Goal: Task Accomplishment & Management: Use online tool/utility

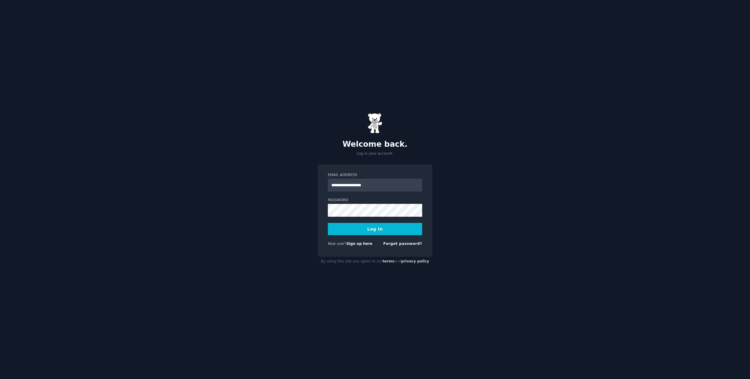
type input "**********"
click at [328, 223] on button "Log In" at bounding box center [375, 229] width 94 height 12
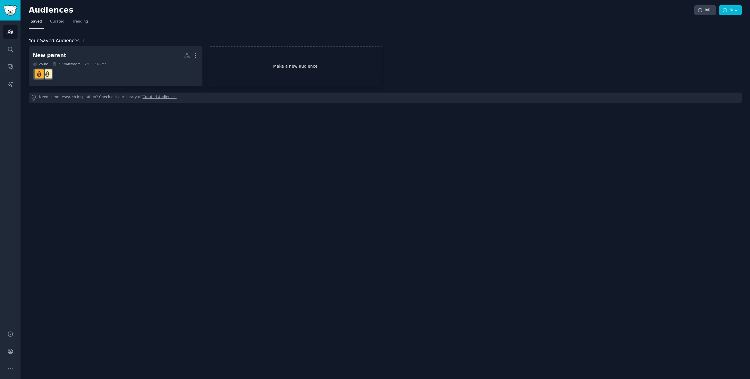
click at [287, 65] on link "Make a new audience" at bounding box center [295, 66] width 174 height 40
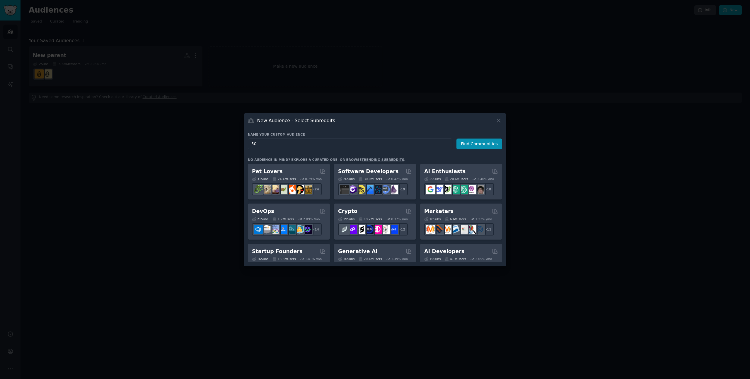
type input "5"
type input "Seniors"
click button "Find Communities" at bounding box center [479, 143] width 46 height 11
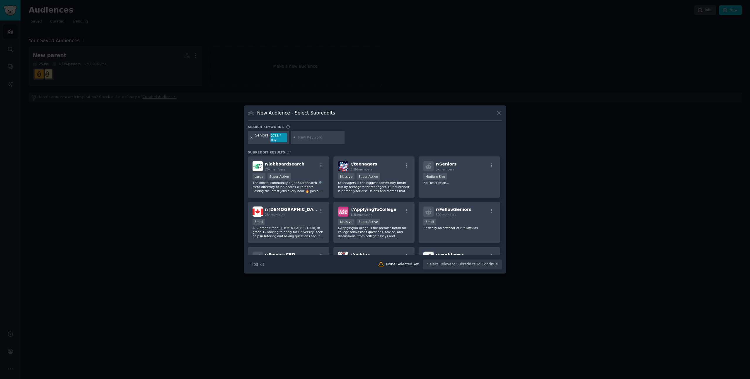
click at [251, 138] on icon at bounding box center [251, 137] width 3 height 3
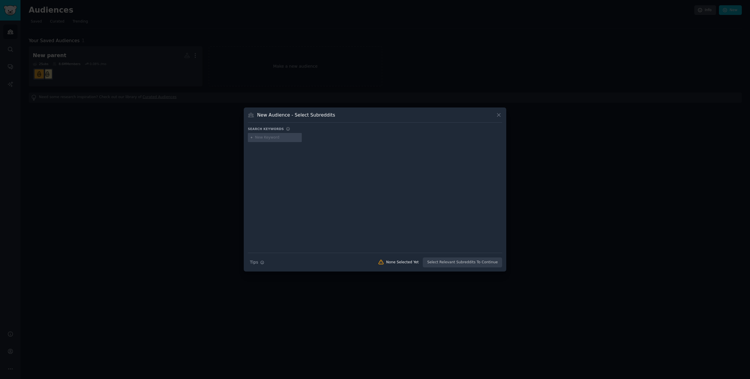
click at [268, 139] on input "text" at bounding box center [277, 137] width 45 height 5
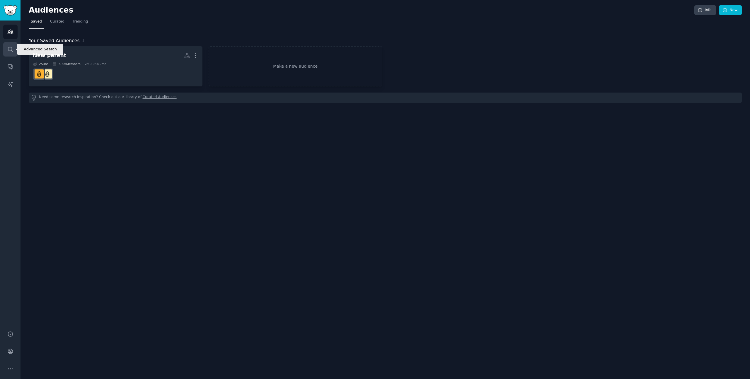
click at [11, 51] on icon "Sidebar" at bounding box center [10, 49] width 6 height 6
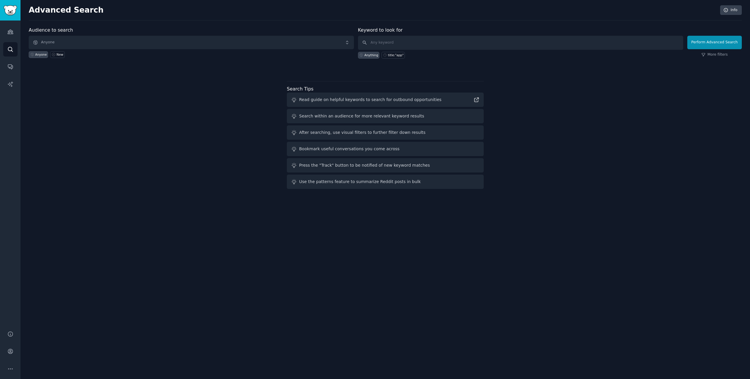
click at [10, 39] on div "Audiences Search Conversations AI Reports" at bounding box center [10, 171] width 20 height 303
click at [10, 32] on icon "Sidebar" at bounding box center [10, 32] width 6 height 6
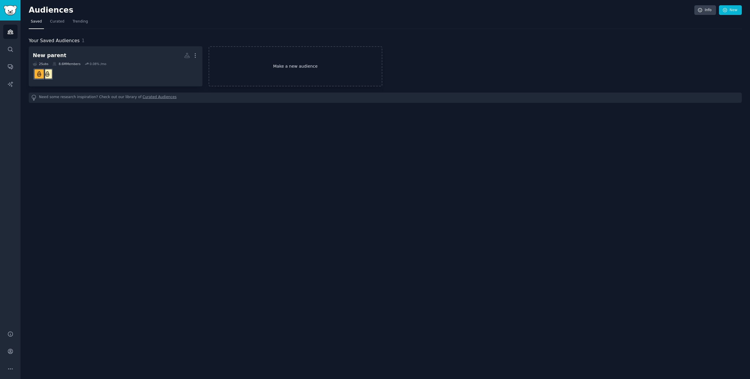
click at [233, 59] on link "Make a new audience" at bounding box center [295, 66] width 174 height 40
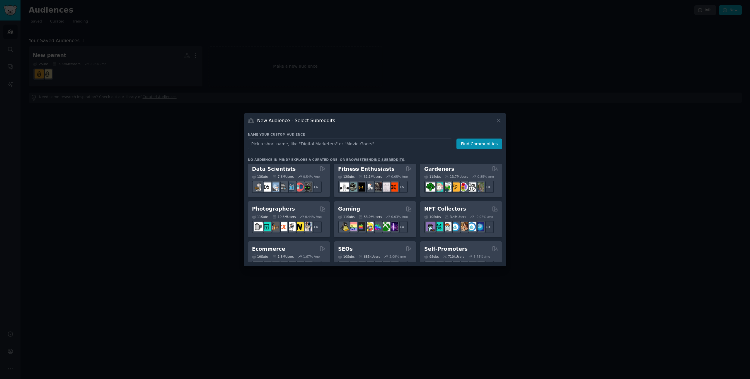
scroll to position [246, 0]
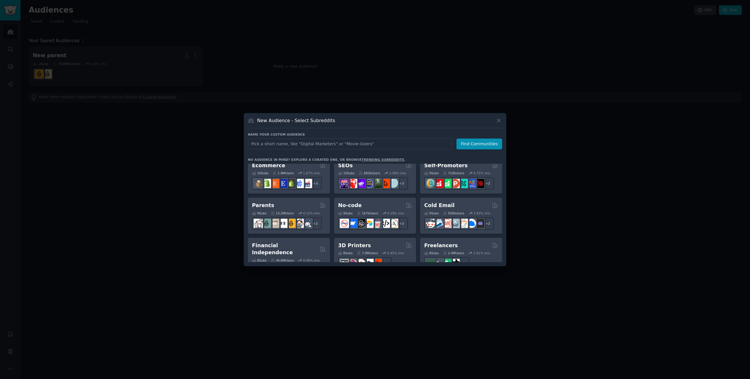
click at [316, 148] on input "text" at bounding box center [350, 143] width 204 height 11
type input "retired"
click button "Find Communities" at bounding box center [479, 143] width 46 height 11
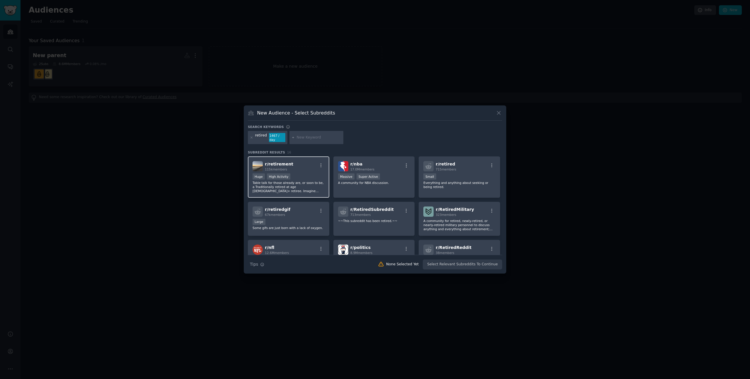
click at [308, 168] on div "r/ retirement 115k members" at bounding box center [288, 166] width 72 height 10
click at [479, 264] on button "Create Audience" at bounding box center [482, 264] width 39 height 10
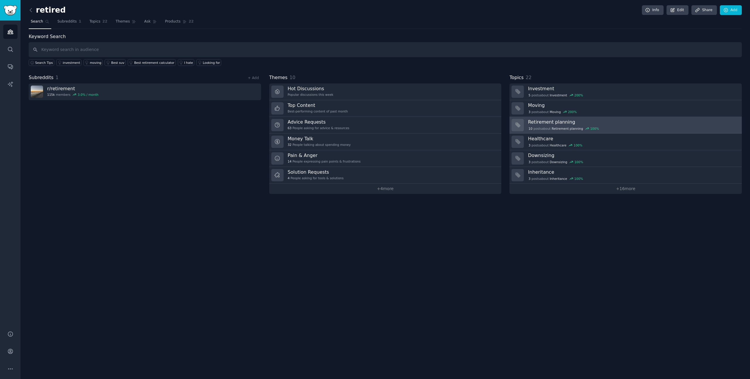
click at [604, 126] on div "10 post s about Retirement planning 100 %" at bounding box center [633, 128] width 210 height 5
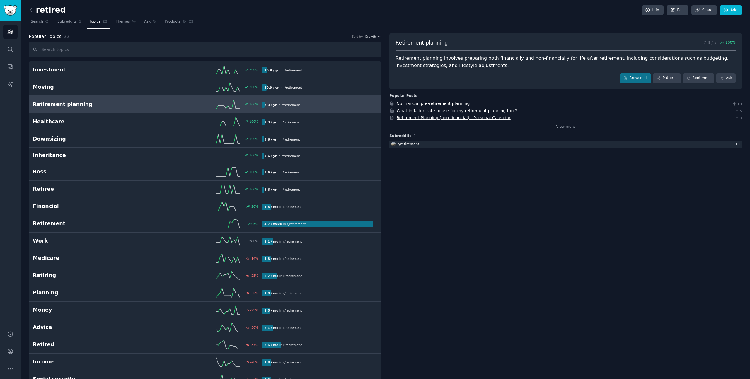
click at [415, 120] on link "Retirement Planning (non-financial) - Personal Calendar" at bounding box center [453, 117] width 114 height 5
click at [33, 11] on icon at bounding box center [31, 10] width 6 height 6
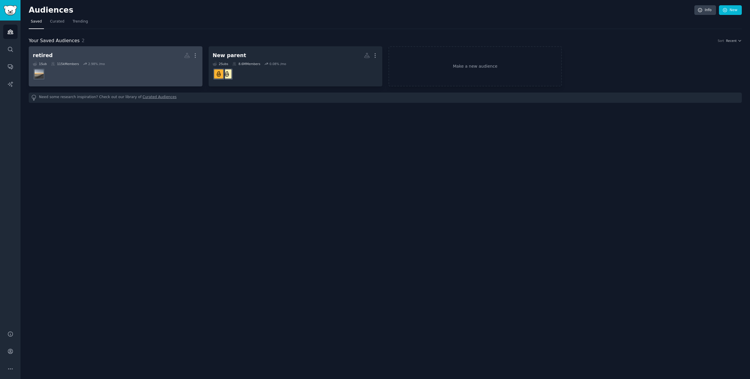
click at [111, 76] on dd at bounding box center [115, 74] width 165 height 16
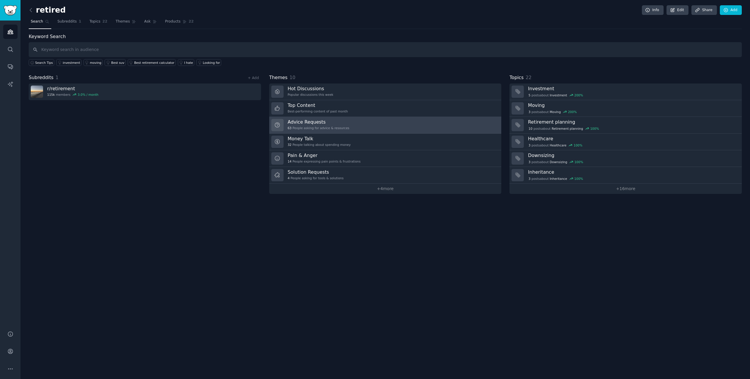
click at [338, 121] on h3 "Advice Requests" at bounding box center [319, 122] width 62 height 6
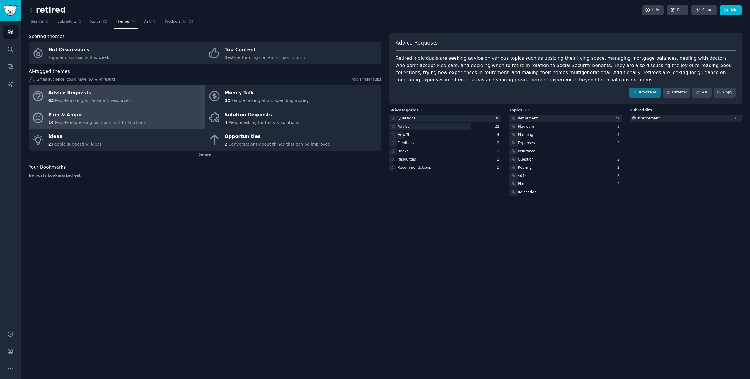
click at [191, 119] on link "Pain & Anger 14 People expressing pain points & frustrations" at bounding box center [117, 118] width 176 height 22
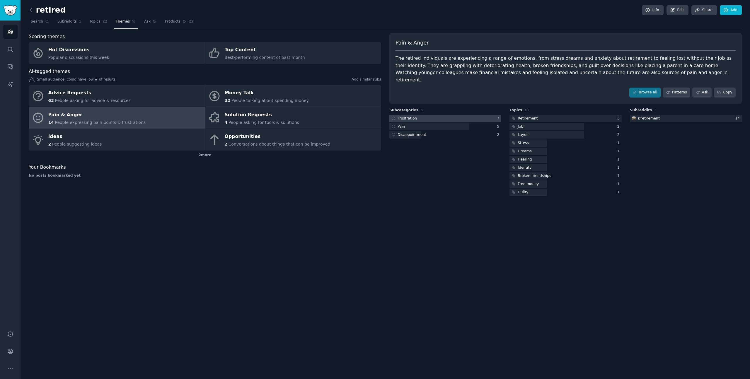
click at [454, 115] on div at bounding box center [445, 118] width 112 height 7
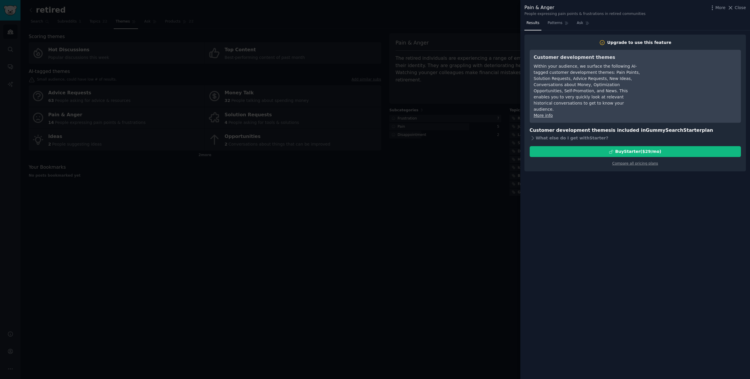
click at [742, 11] on div "More Close" at bounding box center [727, 7] width 37 height 7
click at [736, 9] on span "Close" at bounding box center [739, 8] width 11 height 6
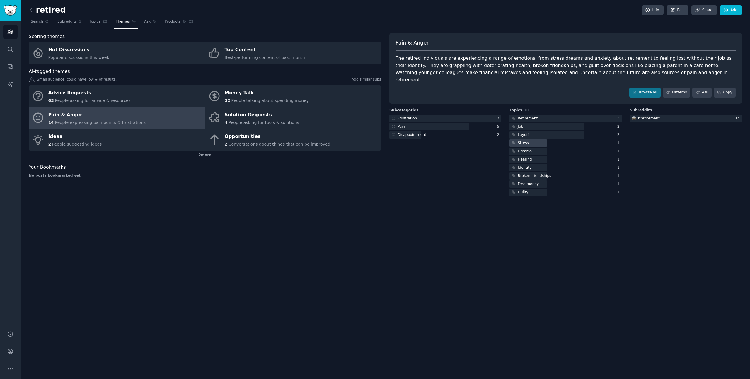
click at [537, 139] on div at bounding box center [527, 142] width 37 height 7
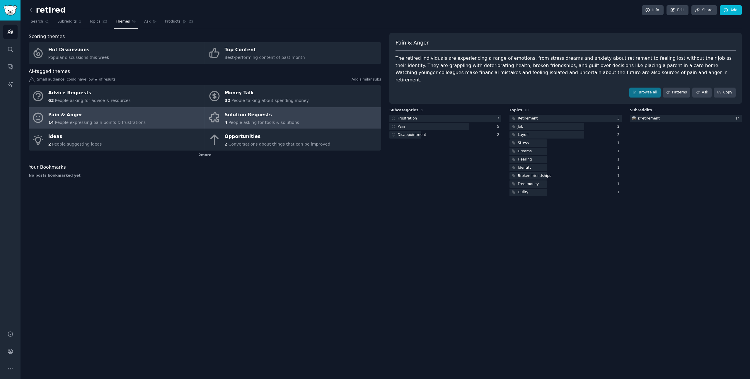
click at [298, 117] on link "Solution Requests 4 People asking for tools & solutions" at bounding box center [293, 118] width 176 height 22
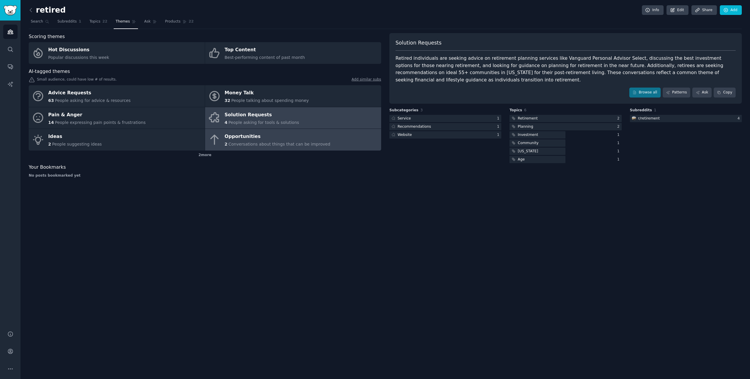
click at [305, 131] on link "Opportunities 2 Conversations about things that can be improved" at bounding box center [293, 140] width 176 height 22
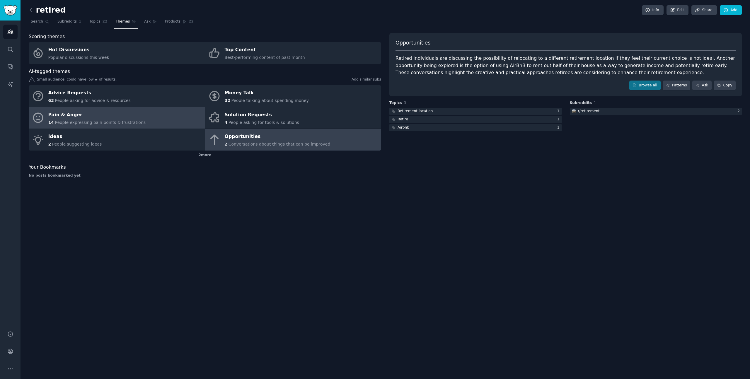
click at [166, 117] on link "Pain & Anger 14 People expressing pain points & frustrations" at bounding box center [117, 118] width 176 height 22
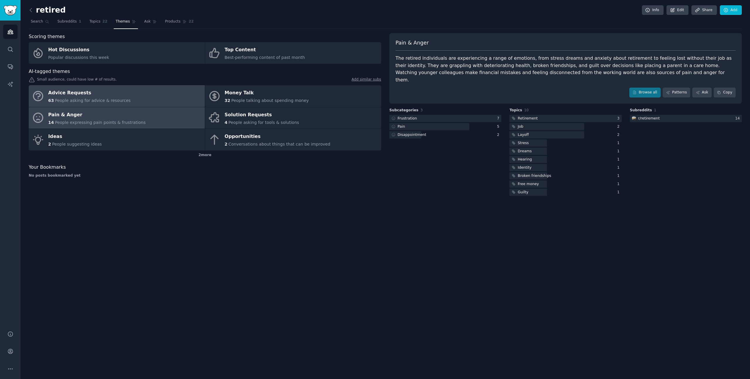
click at [131, 100] on link "Advice Requests 63 People asking for advice & resources" at bounding box center [117, 96] width 176 height 22
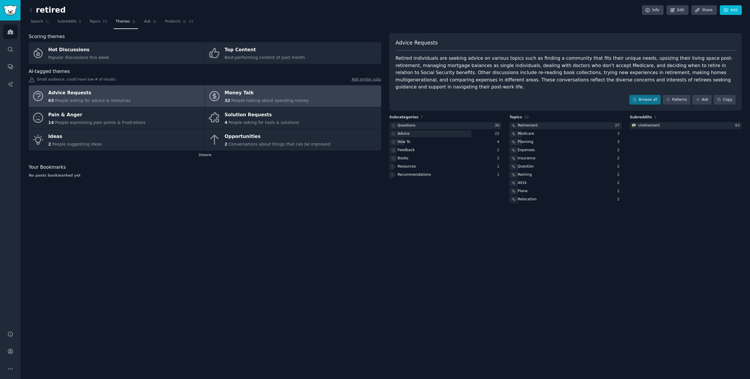
click at [331, 96] on link "Money Talk 32 People talking about spending money" at bounding box center [293, 96] width 176 height 22
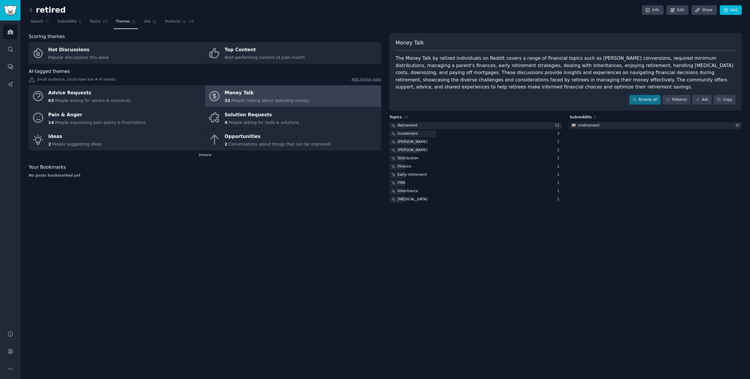
click at [31, 11] on icon at bounding box center [31, 10] width 6 height 6
